Goal: Transaction & Acquisition: Purchase product/service

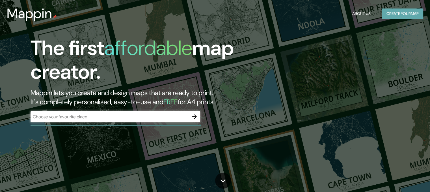
click at [393, 13] on button "Create your map" at bounding box center [402, 13] width 41 height 10
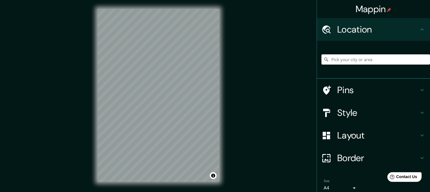
drag, startPoint x: 343, startPoint y: 49, endPoint x: 341, endPoint y: 55, distance: 5.5
click at [342, 53] on div at bounding box center [376, 59] width 109 height 28
click at [341, 56] on input "Pick your city or area" at bounding box center [376, 59] width 109 height 10
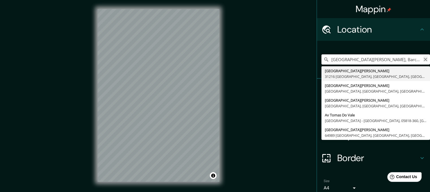
type input "[GEOGRAPHIC_DATA][PERSON_NAME], Barcarena - [GEOGRAPHIC_DATA], 68447-000, [GEOG…"
click at [424, 59] on icon "Clear" at bounding box center [426, 59] width 5 height 5
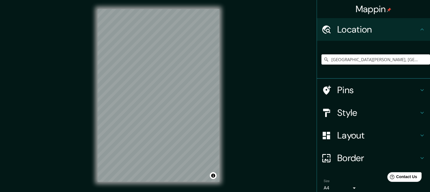
click at [276, 108] on div "Mappin Location [GEOGRAPHIC_DATA][PERSON_NAME], [GEOGRAPHIC_DATA], [GEOGRAPHIC_…" at bounding box center [215, 100] width 430 height 200
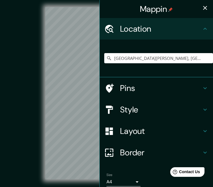
click at [203, 8] on icon "button" at bounding box center [205, 8] width 4 height 4
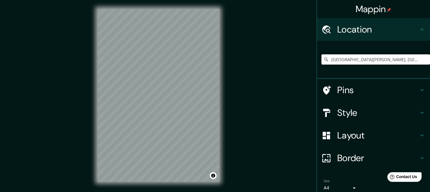
click at [353, 139] on h4 "Layout" at bounding box center [378, 135] width 81 height 11
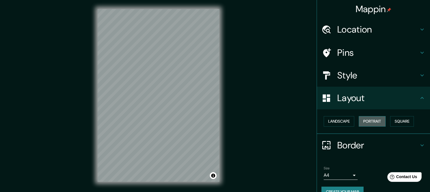
click at [370, 124] on button "Portrait" at bounding box center [372, 121] width 27 height 10
click at [336, 121] on button "Landscape" at bounding box center [339, 121] width 31 height 10
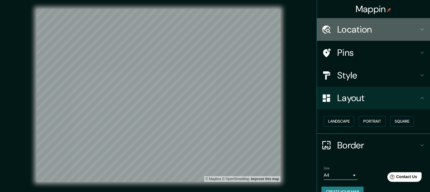
click at [369, 31] on h4 "Location" at bounding box center [378, 29] width 81 height 11
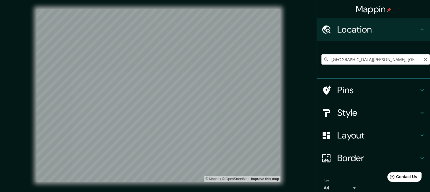
click at [402, 60] on input "[GEOGRAPHIC_DATA][PERSON_NAME], [GEOGRAPHIC_DATA], [GEOGRAPHIC_DATA], [GEOGRAPH…" at bounding box center [376, 59] width 109 height 10
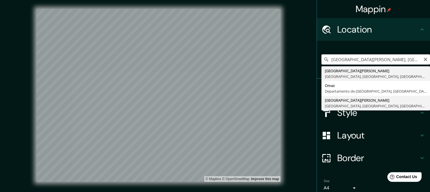
type input "[GEOGRAPHIC_DATA][PERSON_NAME], [GEOGRAPHIC_DATA], [GEOGRAPHIC_DATA], [GEOGRAPH…"
